Goal: Find specific page/section: Find specific page/section

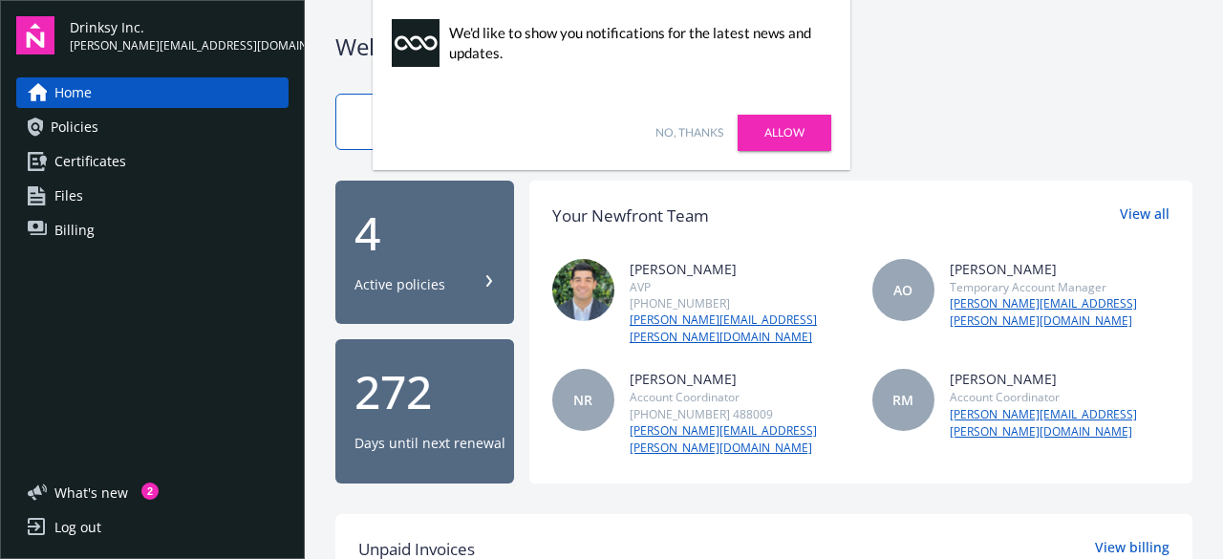
click at [721, 133] on link "No, thanks" at bounding box center [690, 132] width 68 height 17
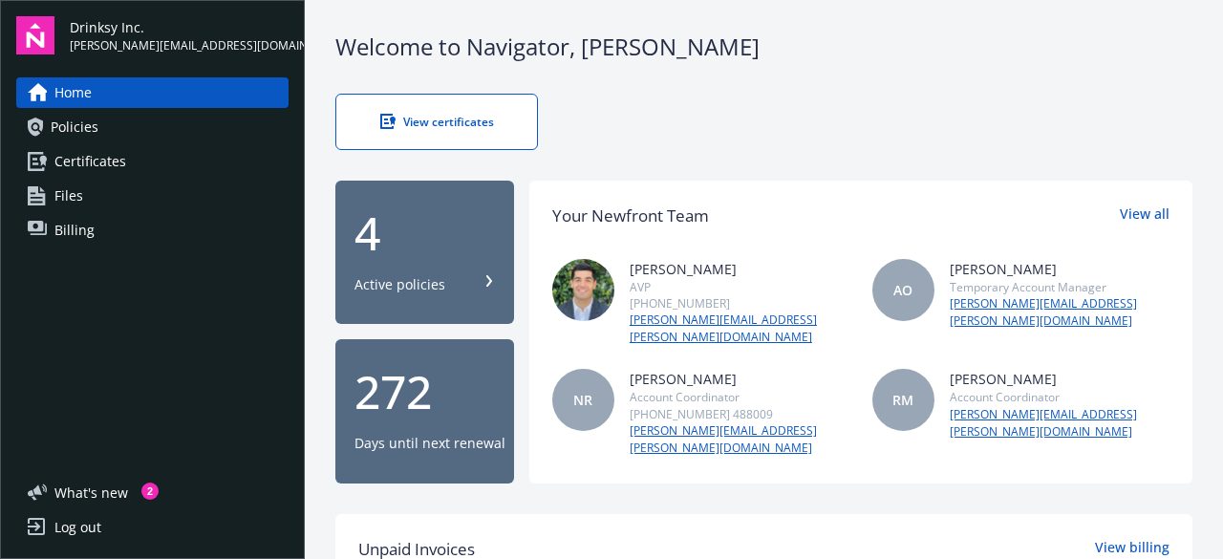
click at [134, 162] on link "Certificates" at bounding box center [152, 161] width 272 height 31
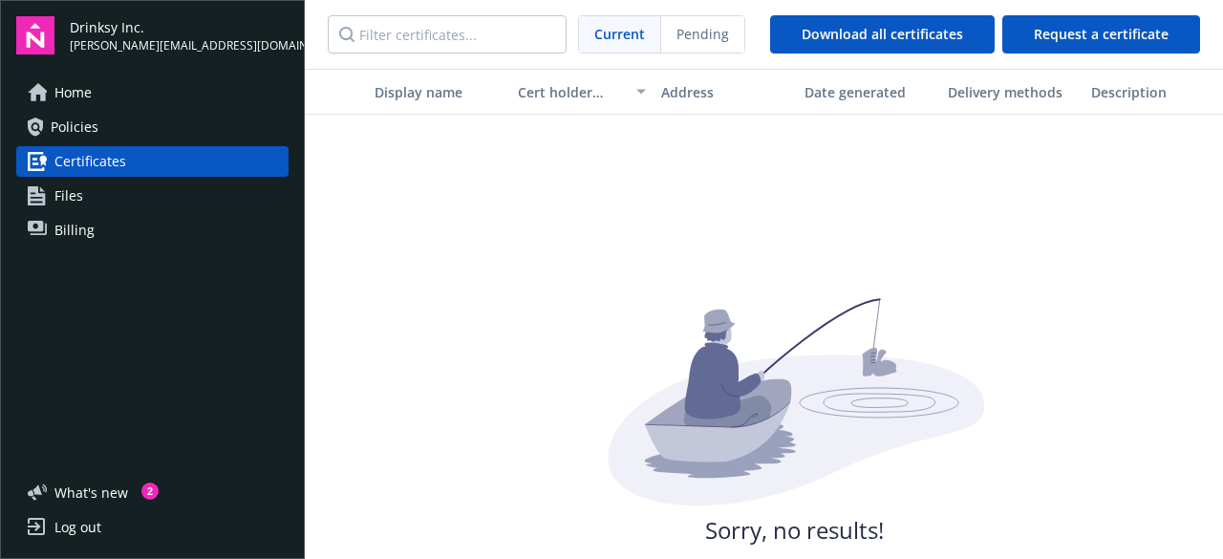
click at [94, 89] on link "Home" at bounding box center [152, 92] width 272 height 31
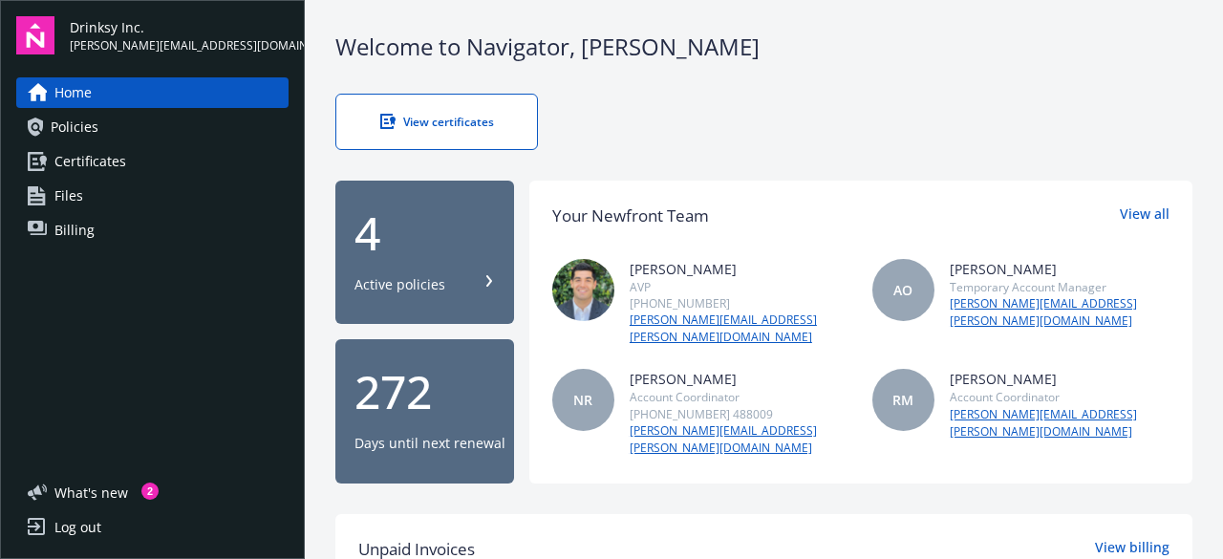
click at [477, 127] on div "View certificates" at bounding box center [437, 122] width 124 height 16
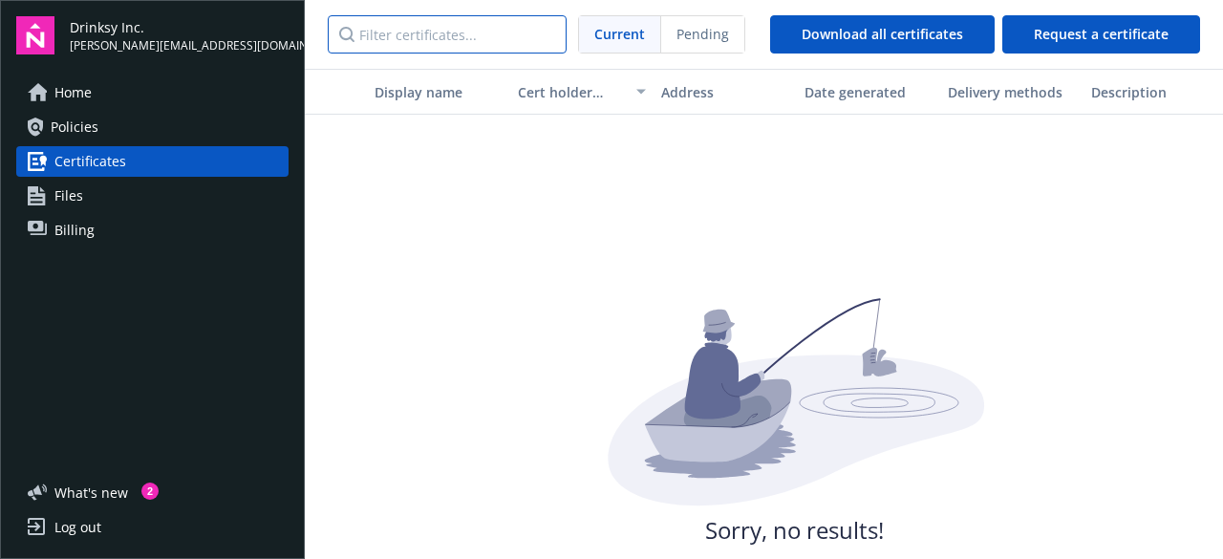
click at [459, 32] on input "Filter certificates..." at bounding box center [447, 34] width 239 height 38
click at [103, 85] on link "Home" at bounding box center [152, 92] width 272 height 31
